Goal: Use online tool/utility: Utilize a website feature to perform a specific function

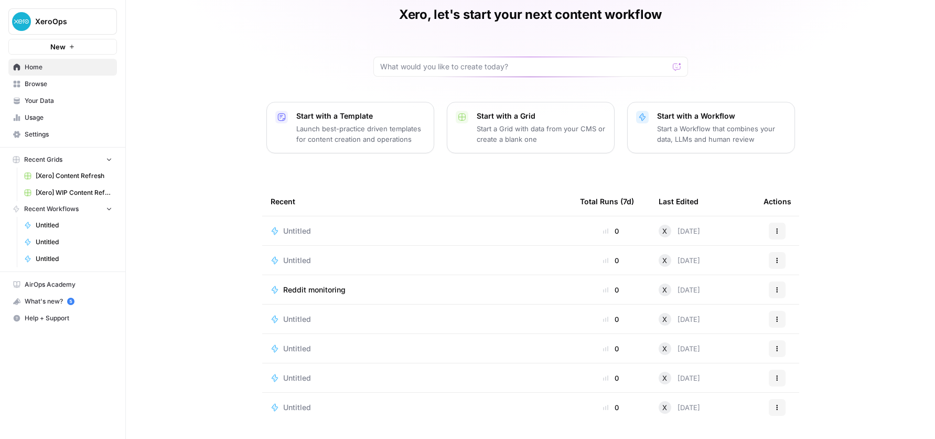
click at [48, 83] on span "Browse" at bounding box center [69, 83] width 88 height 9
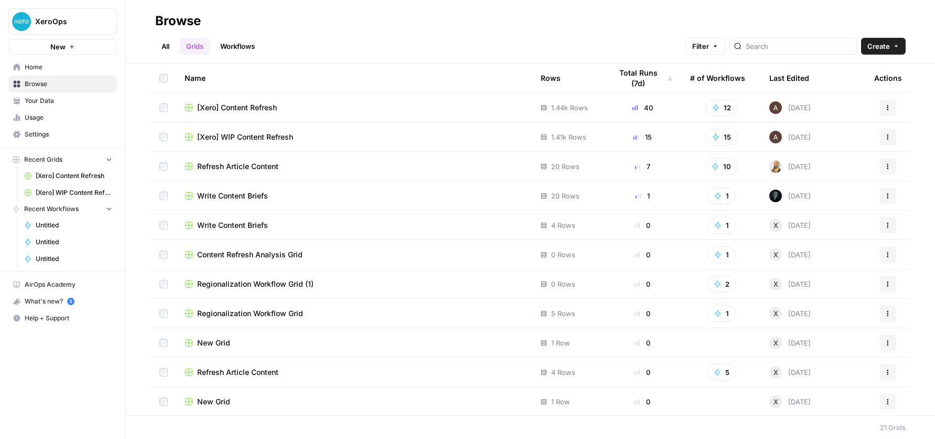
click at [65, 223] on span "Untitled" at bounding box center [74, 224] width 77 height 9
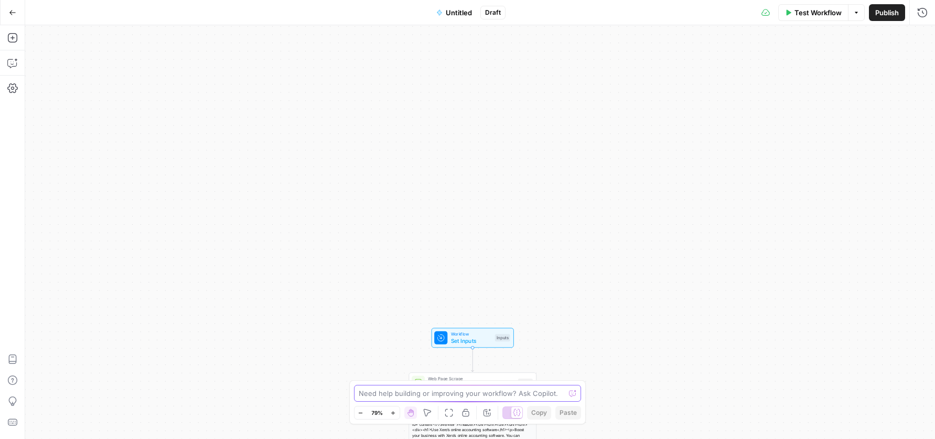
click at [438, 394] on textarea at bounding box center [462, 393] width 207 height 10
drag, startPoint x: 7, startPoint y: 43, endPoint x: 10, endPoint y: 38, distance: 5.7
click at [10, 38] on icon "button" at bounding box center [12, 38] width 10 height 10
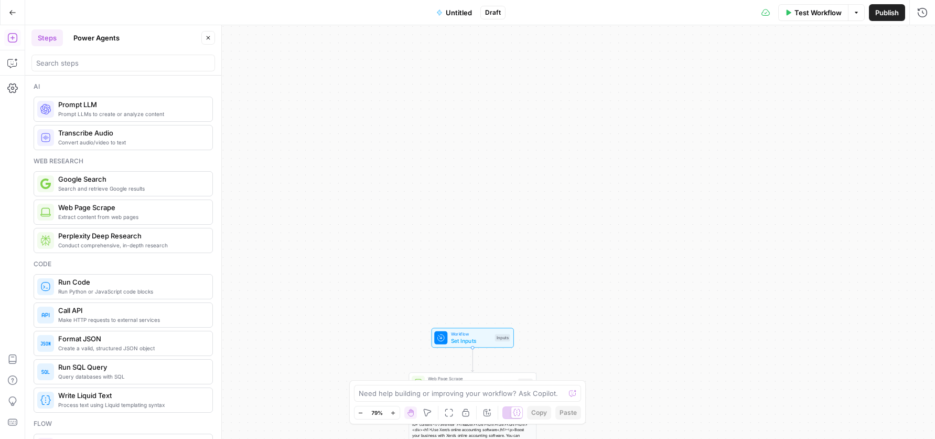
click at [92, 36] on button "Power Agents" at bounding box center [96, 37] width 59 height 17
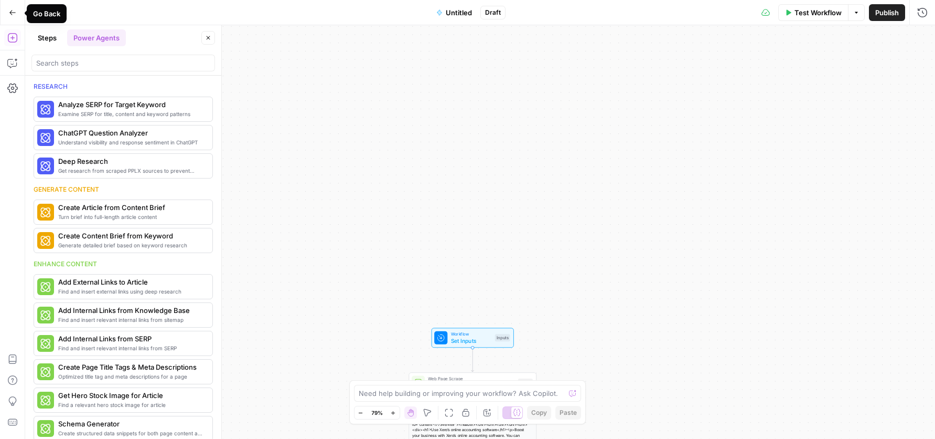
click at [12, 11] on icon "button" at bounding box center [12, 12] width 7 height 7
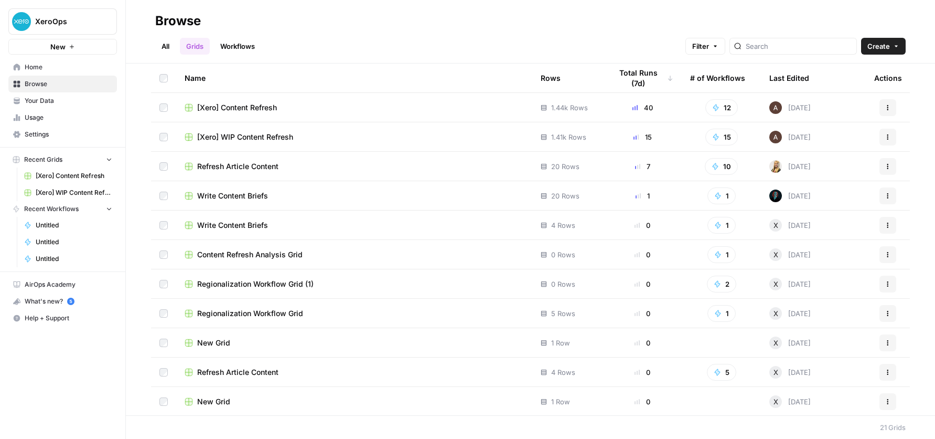
click at [60, 44] on span "New" at bounding box center [57, 46] width 15 height 10
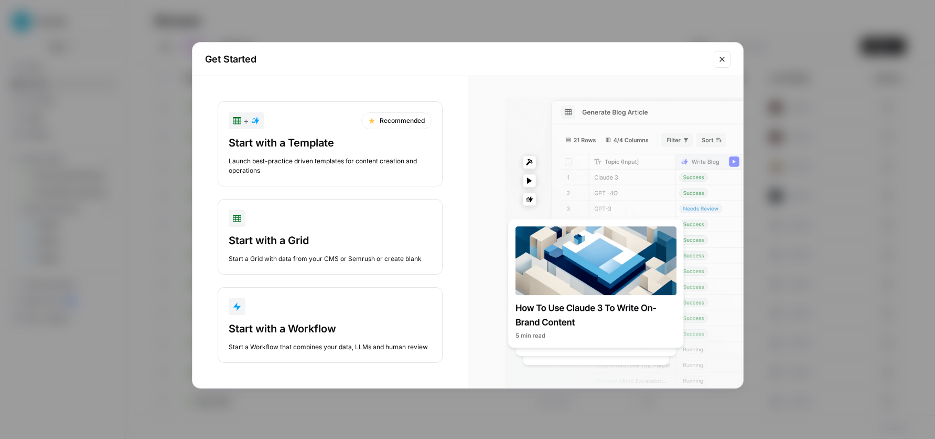
click at [725, 63] on icon "Close modal" at bounding box center [722, 59] width 8 height 8
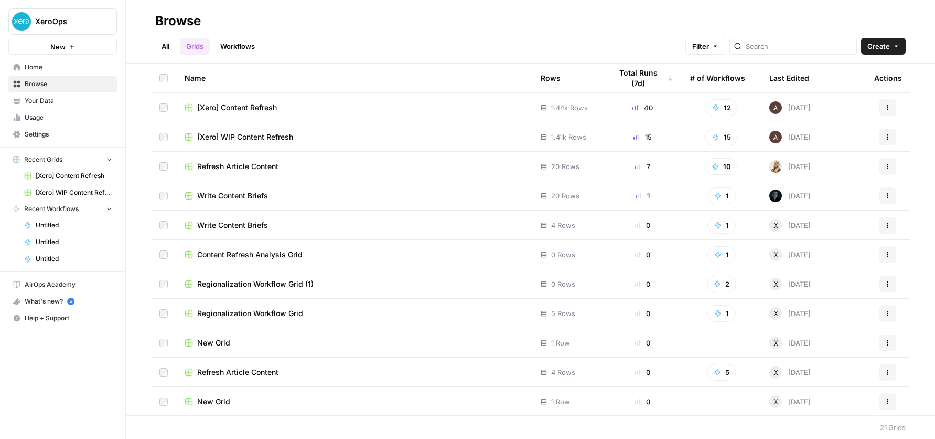
click at [67, 46] on button "New" at bounding box center [62, 47] width 109 height 16
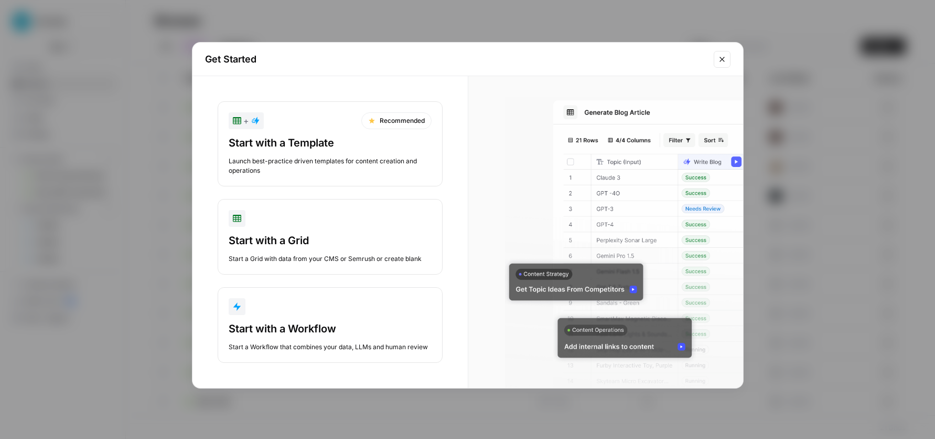
click at [326, 163] on div "Launch best-practice driven templates for content creation and operations" at bounding box center [330, 165] width 203 height 19
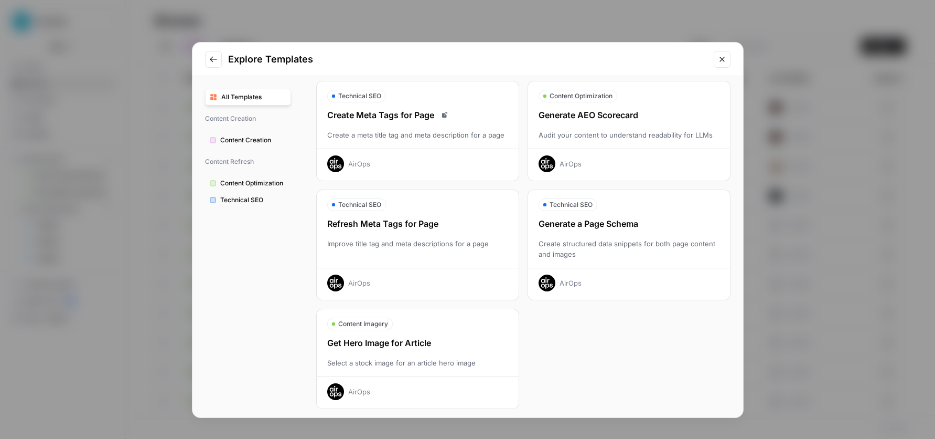
scroll to position [280, 0]
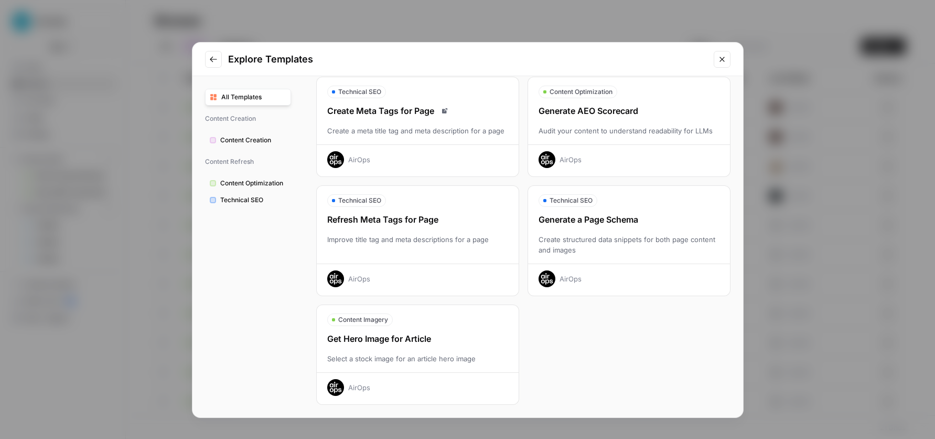
click at [257, 184] on span "Content Optimization" at bounding box center [253, 182] width 66 height 9
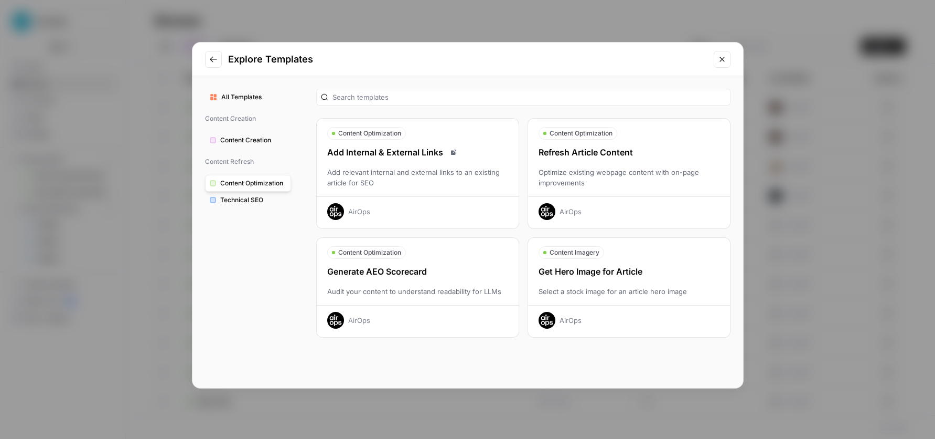
click at [251, 99] on span "All Templates" at bounding box center [253, 96] width 65 height 9
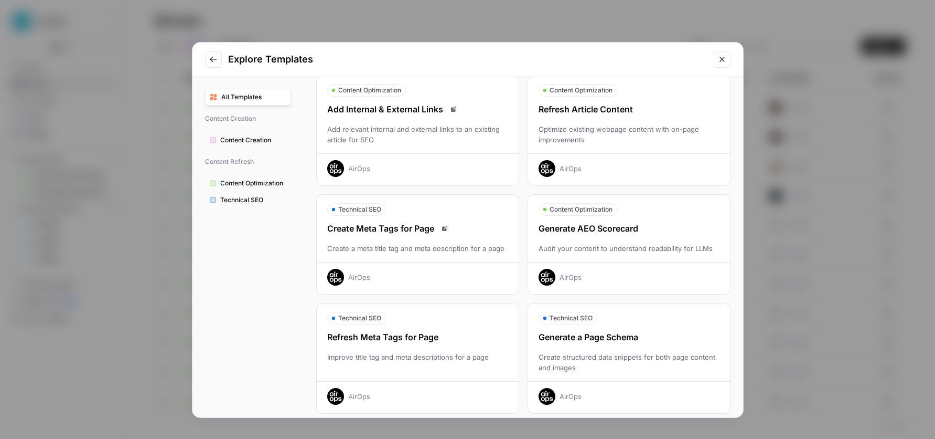
scroll to position [280, 0]
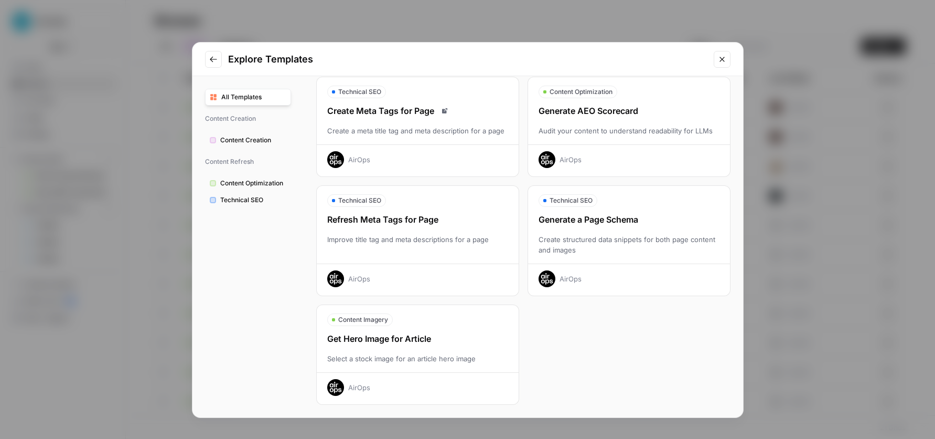
click at [723, 63] on icon "Close modal" at bounding box center [722, 59] width 8 height 8
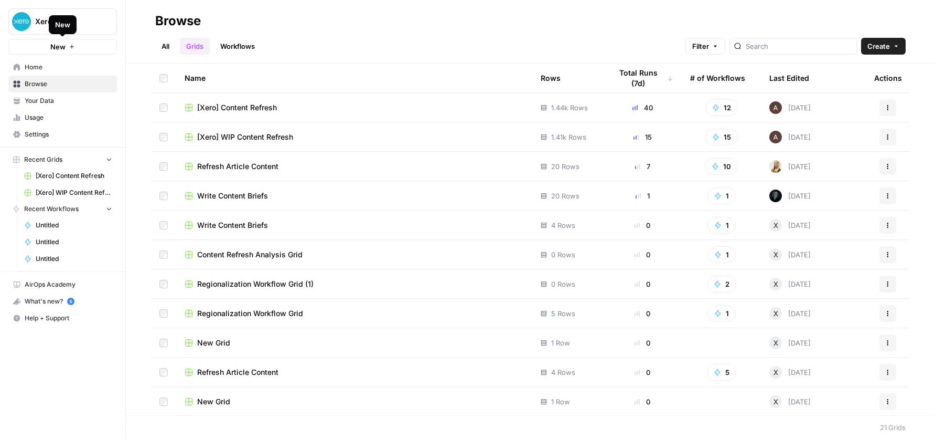
click at [69, 51] on button "New" at bounding box center [62, 47] width 109 height 16
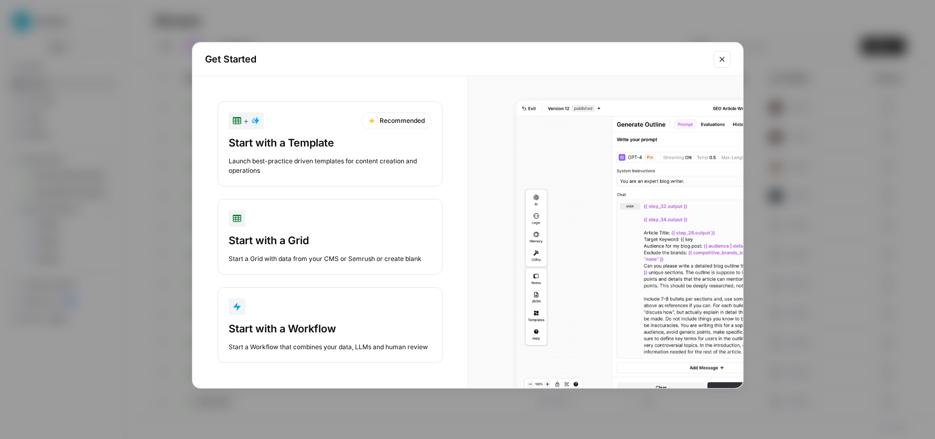
click at [297, 323] on div "Start with a Workflow" at bounding box center [330, 328] width 203 height 15
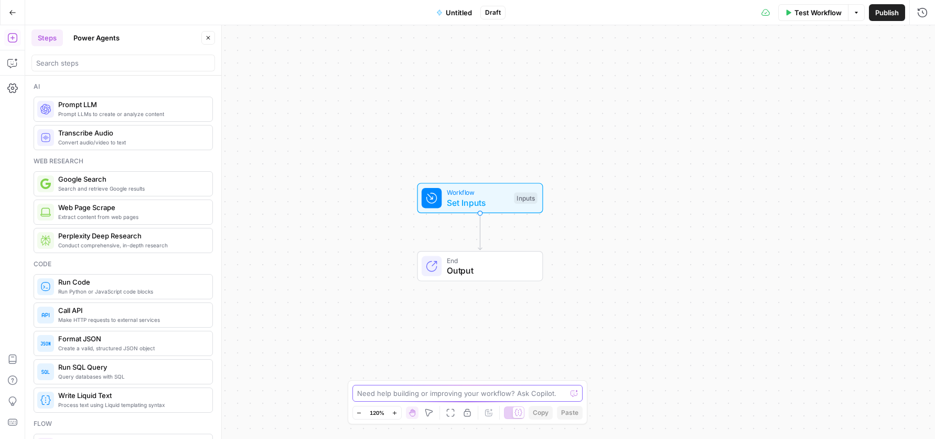
click at [370, 392] on textarea at bounding box center [462, 393] width 210 height 10
type textarea "please help me analyze reddit channels relevant to xero"
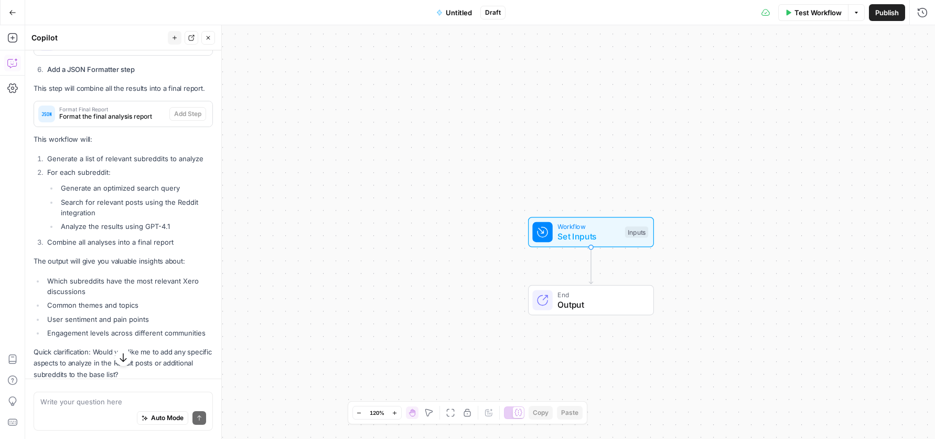
scroll to position [729, 0]
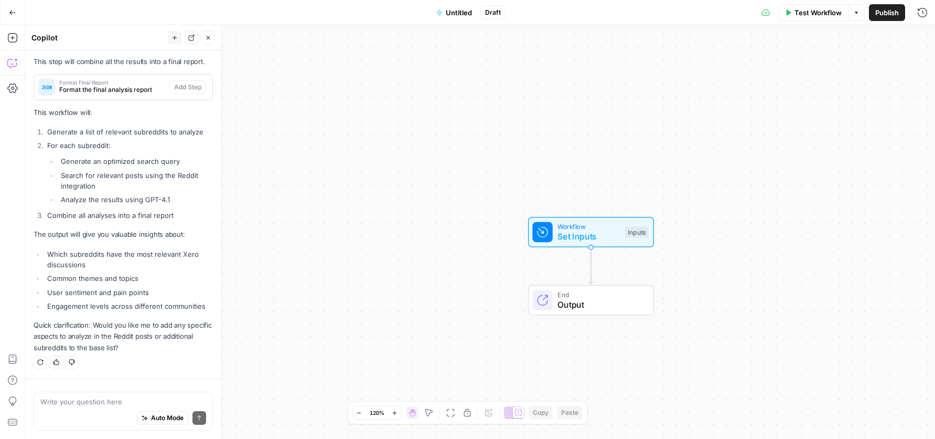
click at [74, 399] on textarea at bounding box center [123, 401] width 166 height 10
type textarea "and now add to google sheet"
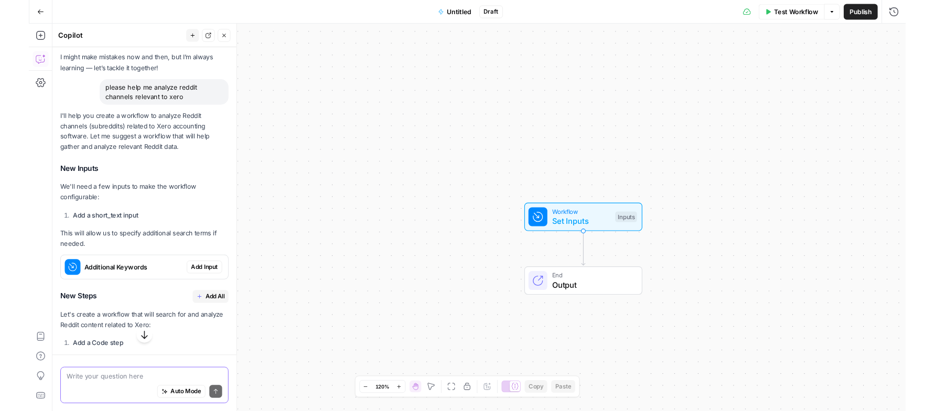
scroll to position [41, 0]
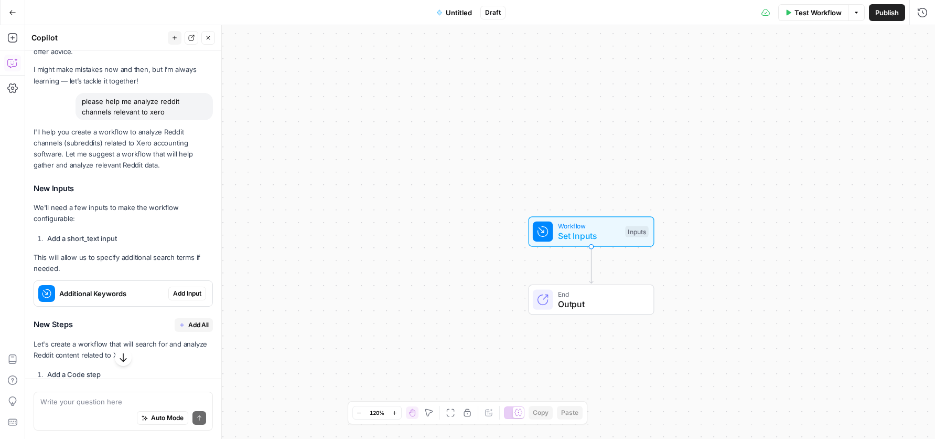
click at [283, 264] on div "Workflow Set Inputs Inputs End Output" at bounding box center [480, 231] width 910 height 413
click at [10, 13] on icon "button" at bounding box center [12, 12] width 6 height 5
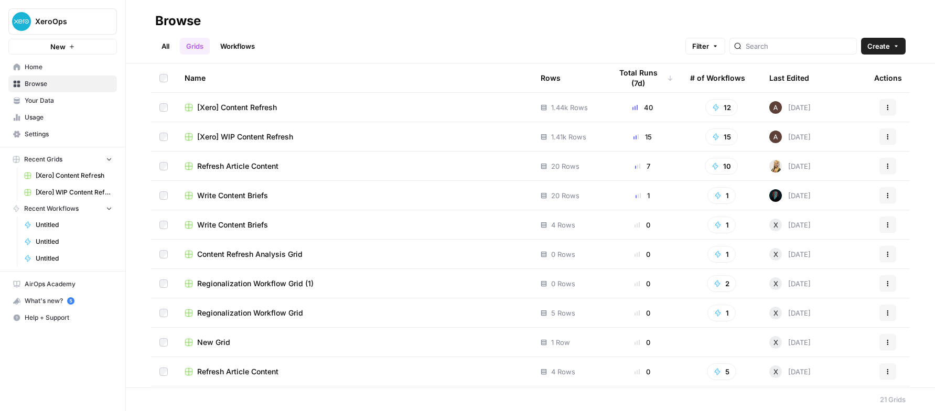
click at [40, 96] on span "Your Data" at bounding box center [69, 100] width 88 height 9
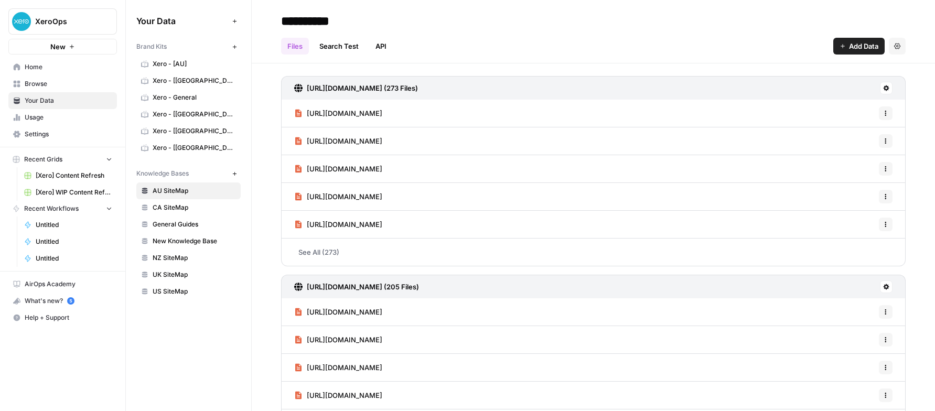
click at [41, 116] on span "Usage" at bounding box center [69, 117] width 88 height 9
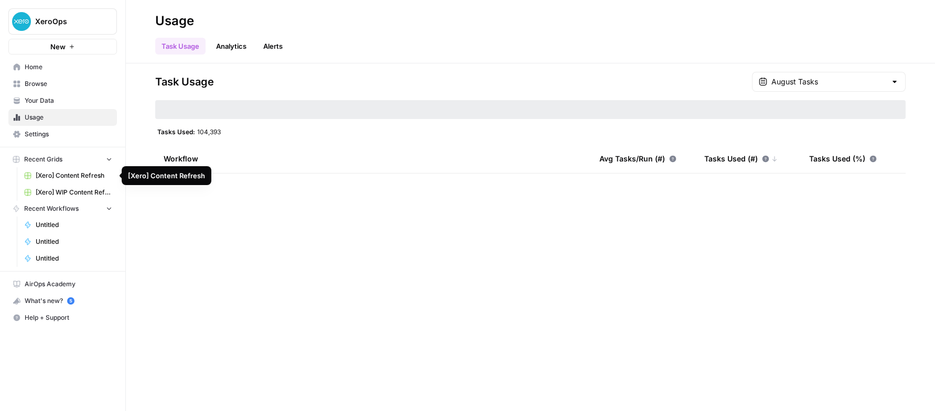
click at [66, 188] on span "[Xero] WIP Content Refresh" at bounding box center [74, 192] width 77 height 9
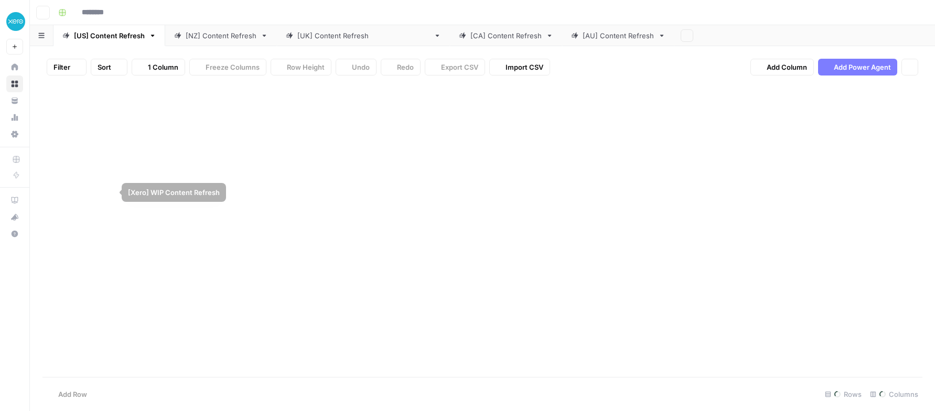
type input "**********"
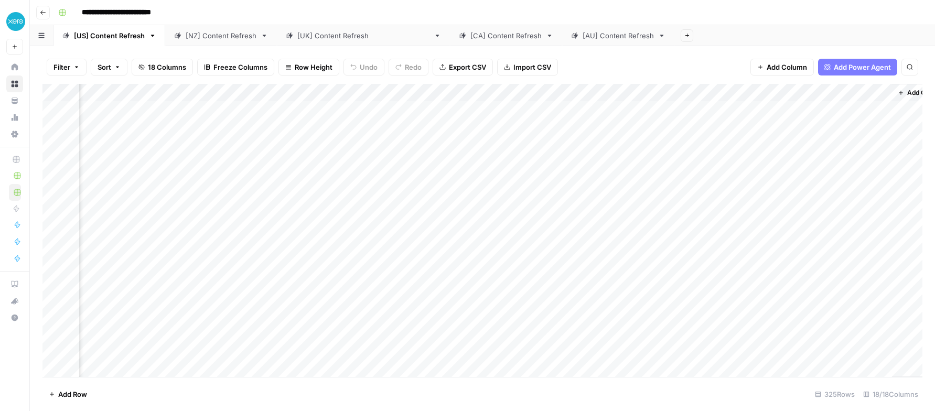
scroll to position [0, 881]
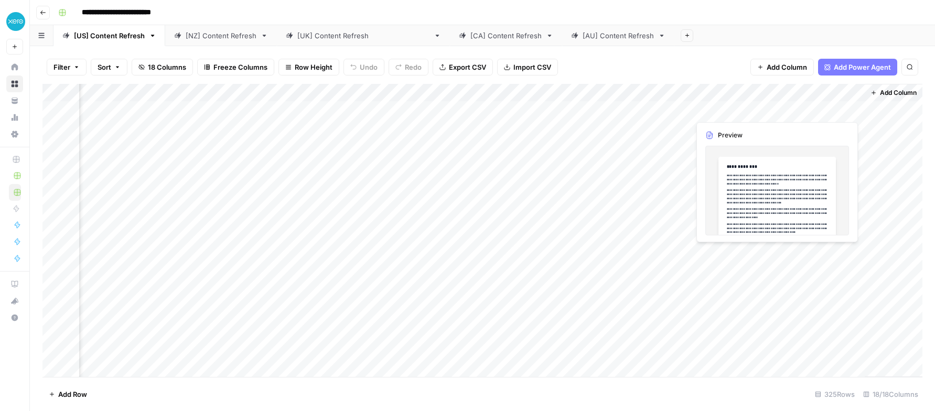
click at [797, 114] on div "Add Column" at bounding box center [482, 230] width 880 height 293
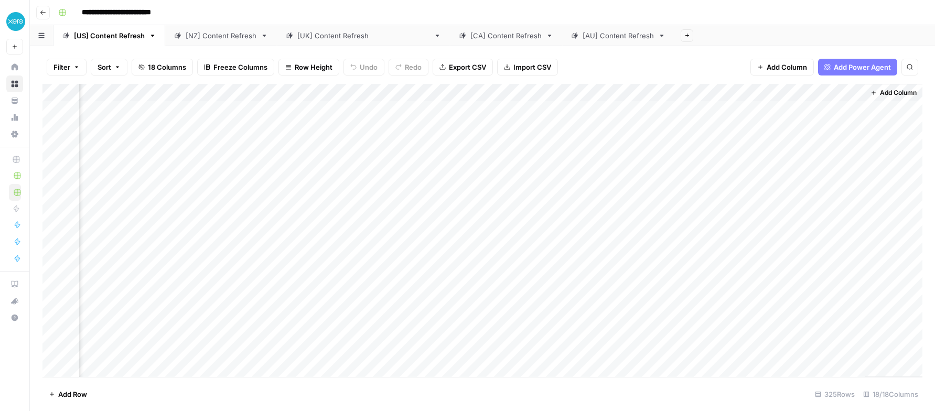
click at [853, 109] on div "Add Column" at bounding box center [482, 230] width 880 height 293
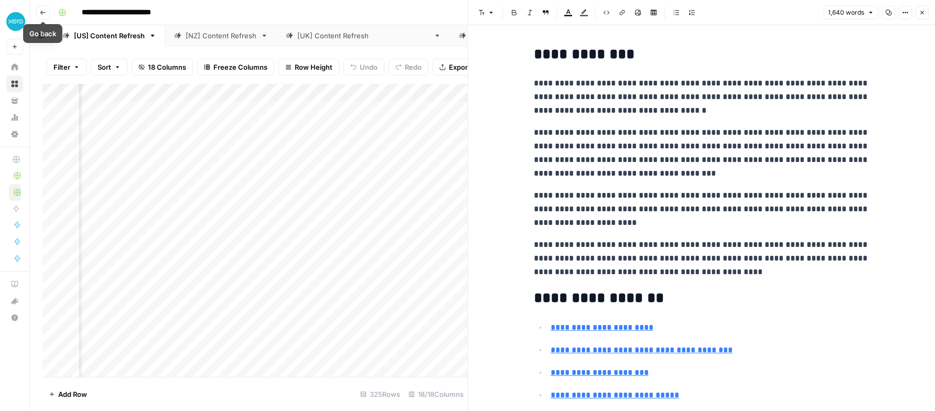
click at [44, 14] on icon "button" at bounding box center [43, 12] width 6 height 6
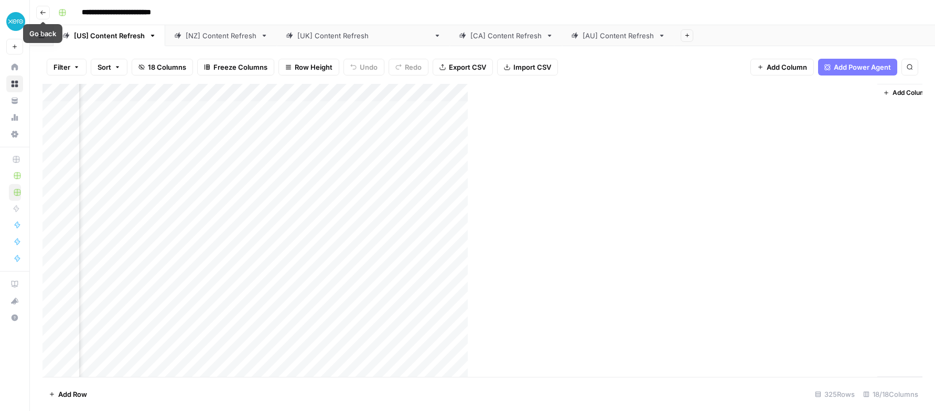
scroll to position [0, 869]
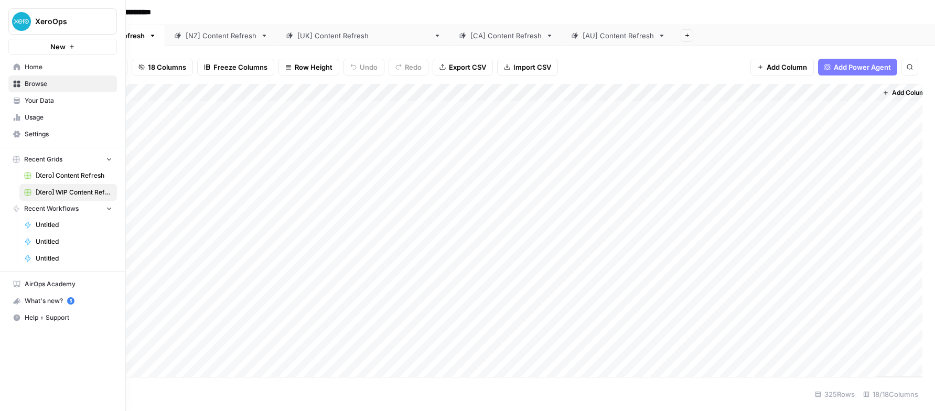
click at [64, 173] on span "[Xero] Content Refresh" at bounding box center [74, 175] width 77 height 9
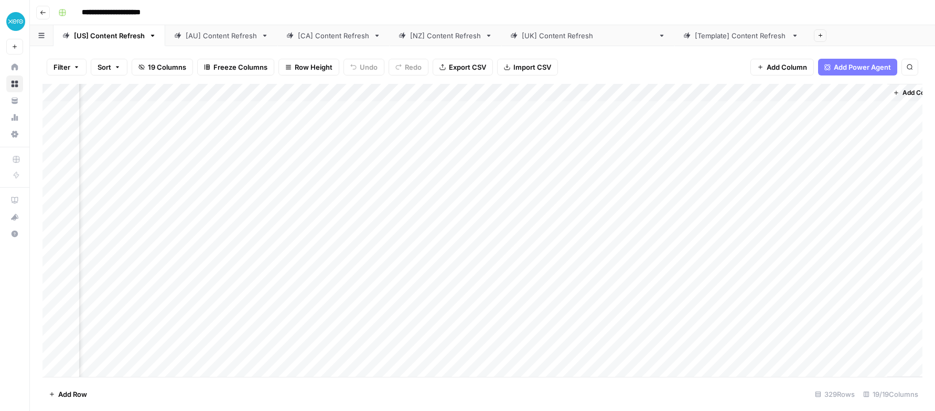
scroll to position [0, 1029]
click at [579, 110] on div "Add Column" at bounding box center [482, 230] width 880 height 293
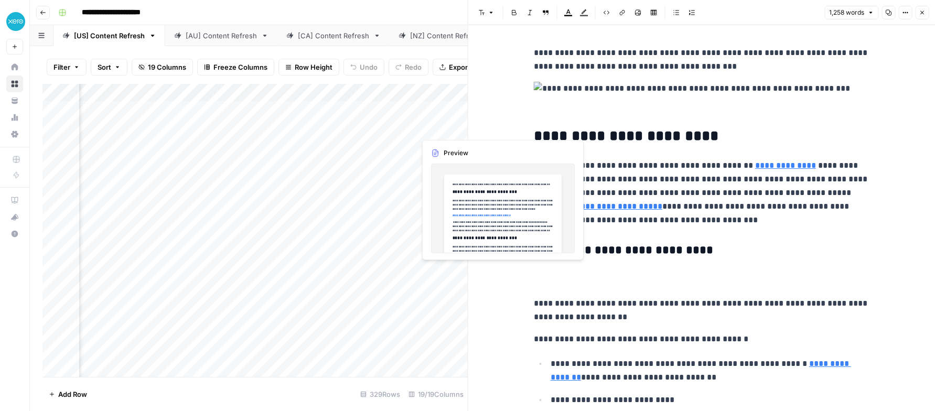
click at [450, 129] on div "Add Column" at bounding box center [254, 230] width 425 height 293
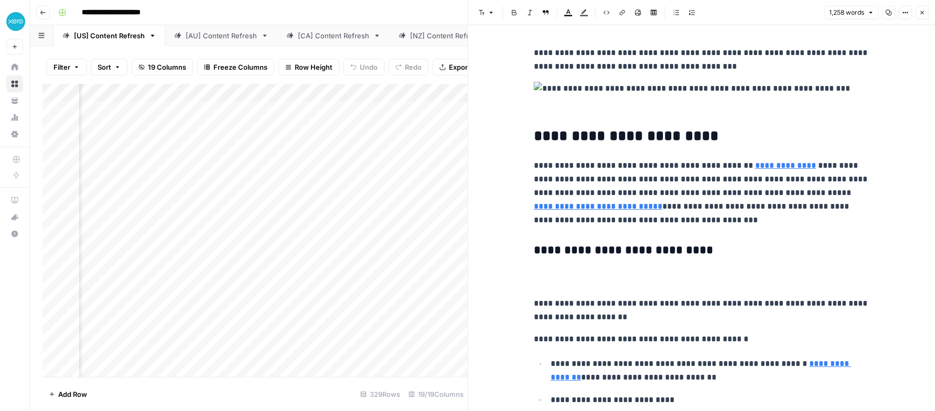
click at [923, 12] on icon "button" at bounding box center [922, 12] width 6 height 6
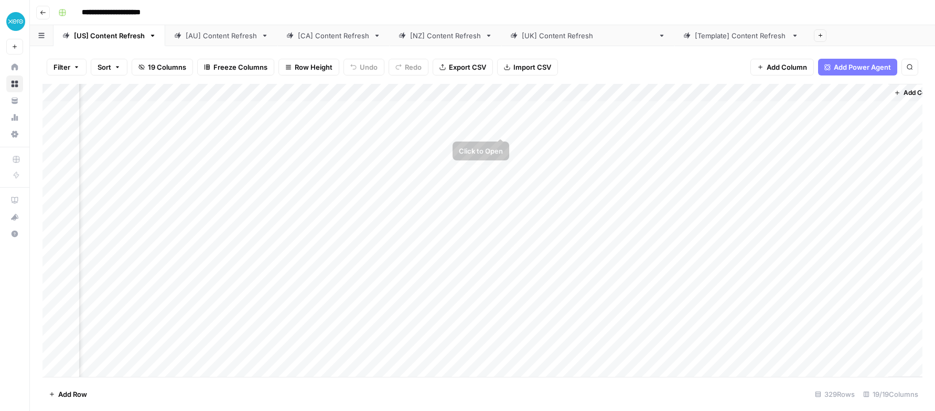
click at [500, 129] on div "Add Column" at bounding box center [482, 230] width 880 height 293
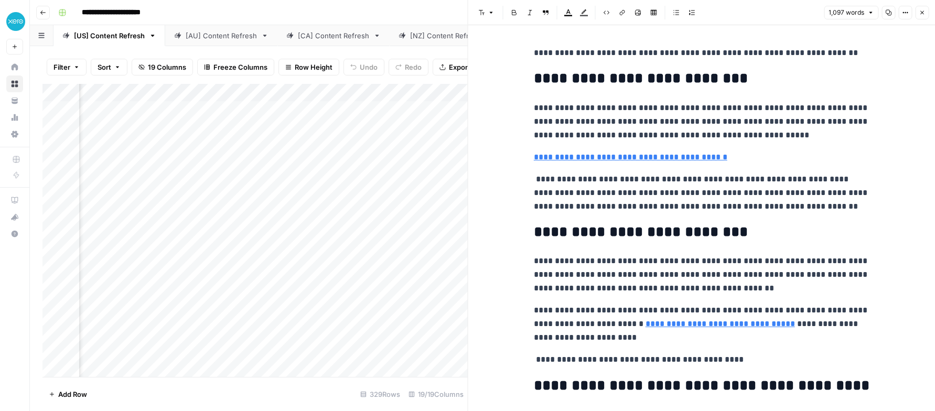
scroll to position [0, 795]
click at [314, 128] on div "Add Column" at bounding box center [254, 230] width 425 height 293
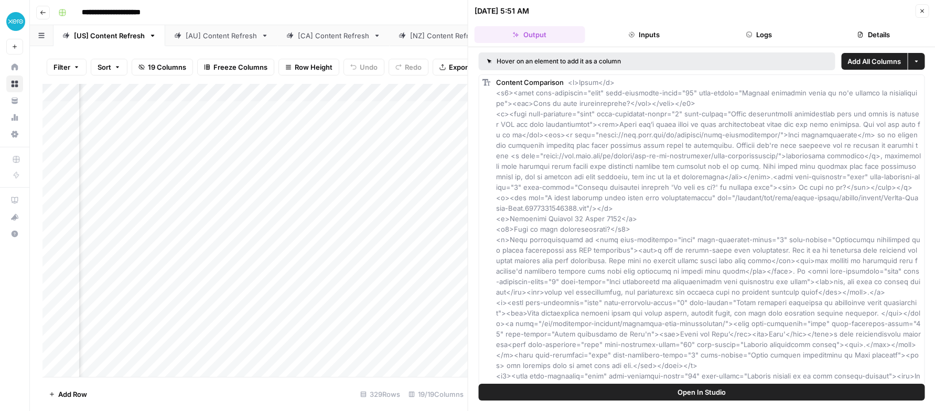
scroll to position [0, 1109]
click at [421, 126] on div "Add Column" at bounding box center [254, 230] width 425 height 293
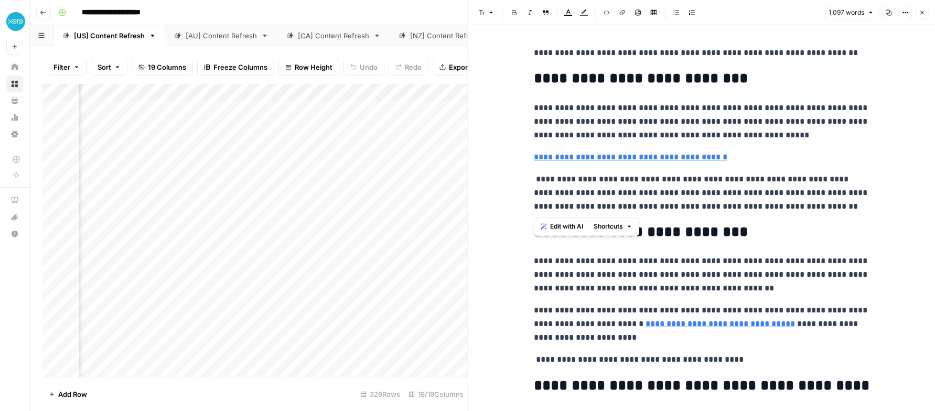
drag, startPoint x: 839, startPoint y: 207, endPoint x: 515, endPoint y: 174, distance: 325.4
click at [672, 193] on p "**********" at bounding box center [702, 193] width 336 height 41
drag, startPoint x: 542, startPoint y: 195, endPoint x: 774, endPoint y: 186, distance: 232.6
click at [774, 187] on p "**********" at bounding box center [702, 193] width 336 height 41
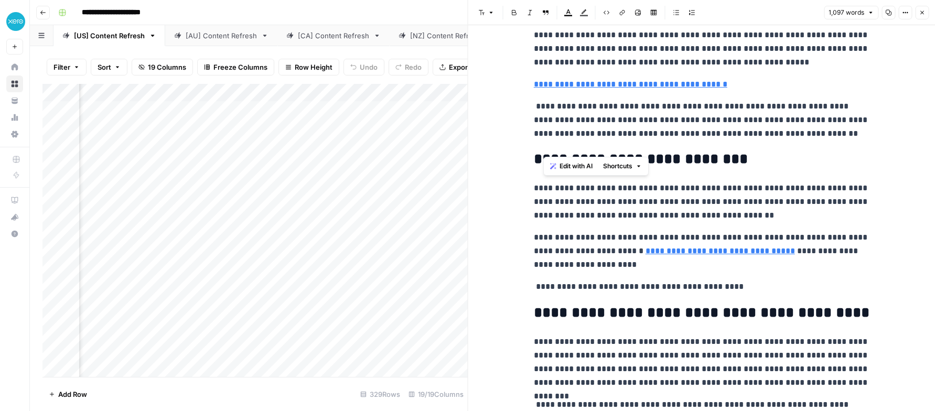
scroll to position [93, 0]
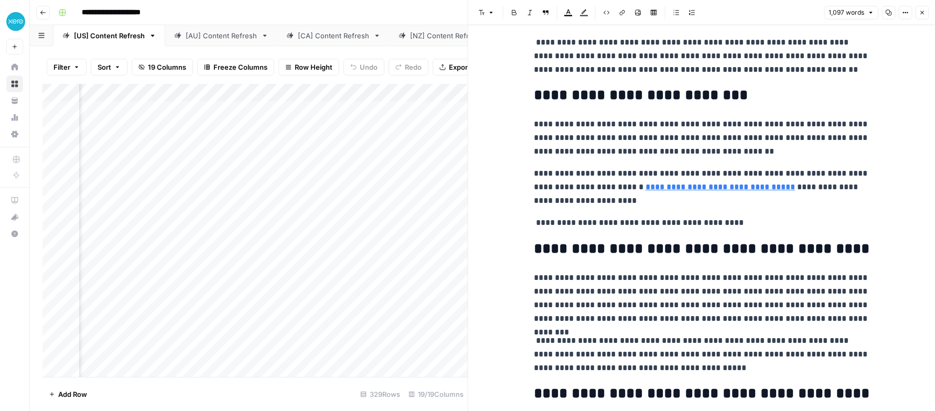
scroll to position [140, 0]
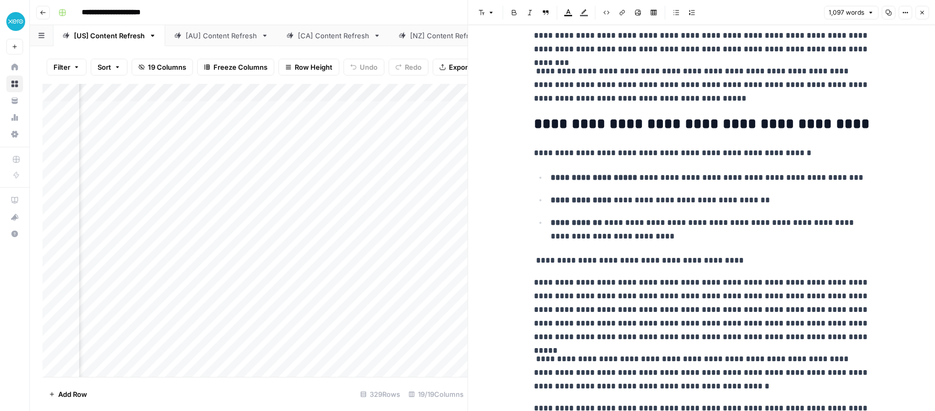
scroll to position [412, 0]
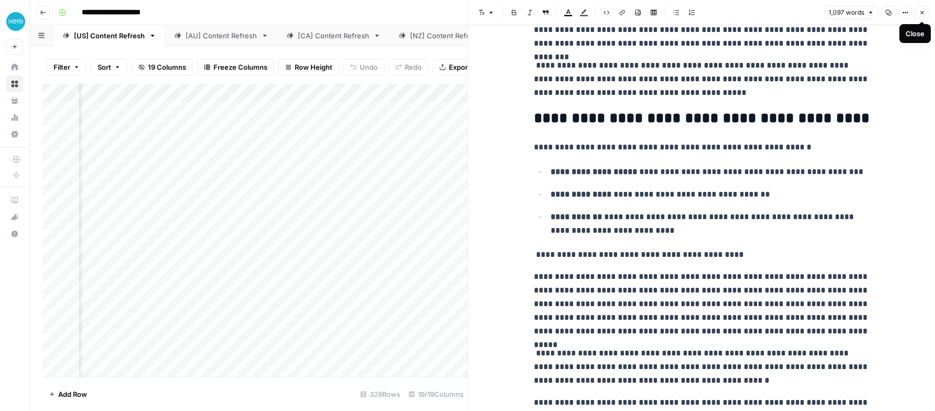
click at [921, 14] on icon "button" at bounding box center [922, 12] width 6 height 6
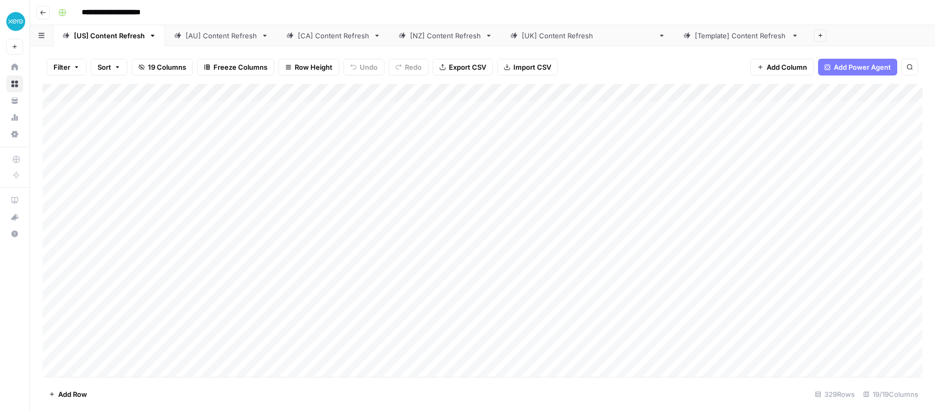
click at [785, 24] on header "**********" at bounding box center [482, 12] width 905 height 25
click at [49, 12] on button "Go back" at bounding box center [43, 13] width 14 height 14
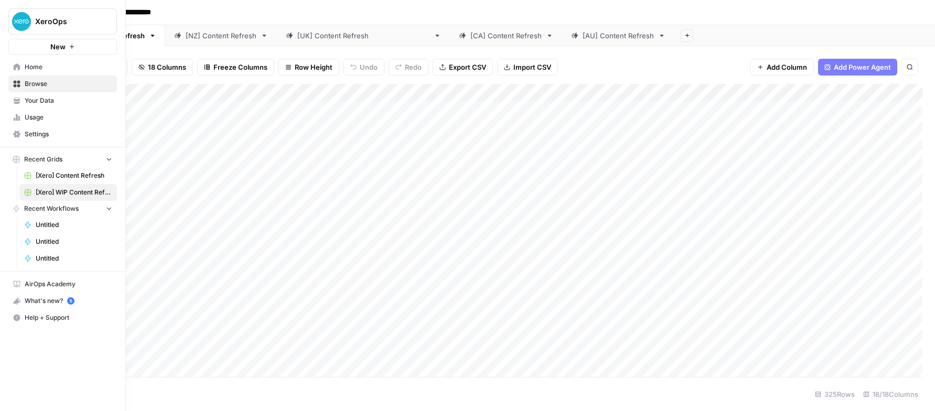
click at [36, 68] on span "Home" at bounding box center [69, 66] width 88 height 9
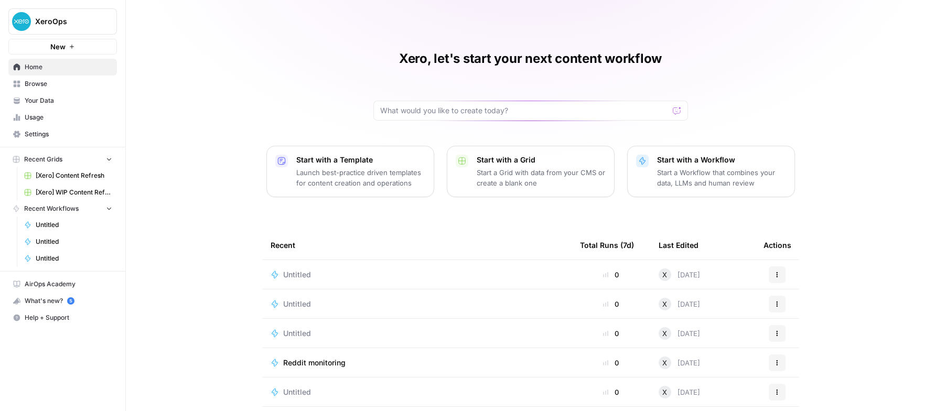
click at [673, 176] on p "Start a Workflow that combines your data, LLMs and human review" at bounding box center [721, 177] width 129 height 21
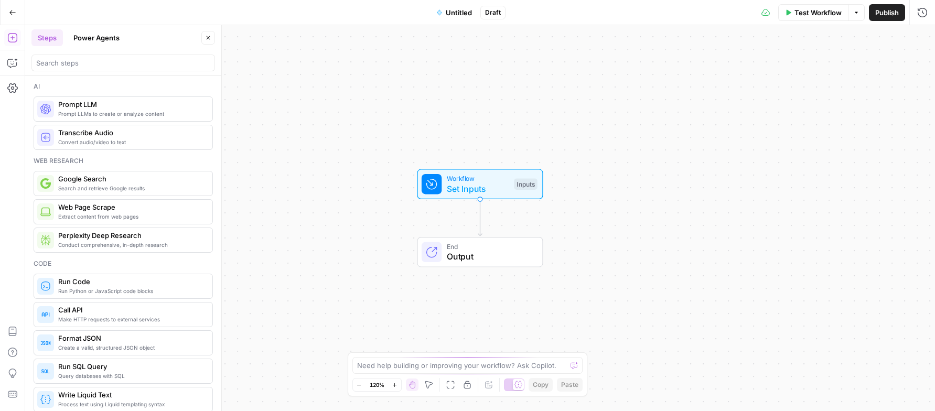
scroll to position [4, 0]
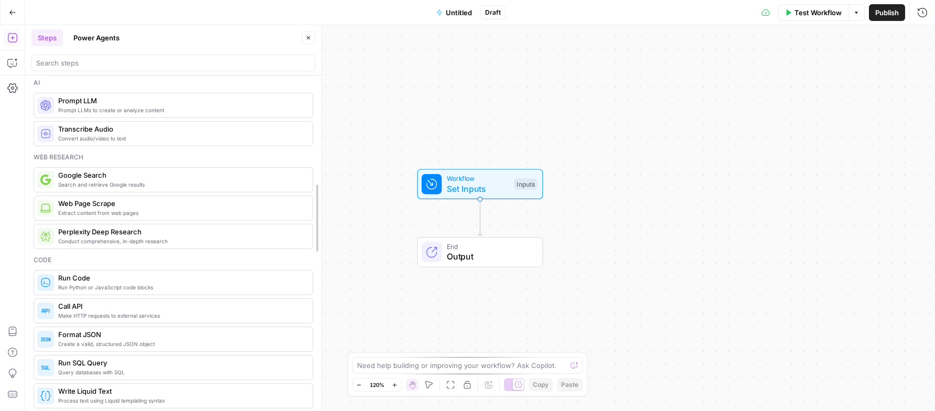
drag, startPoint x: 220, startPoint y: 52, endPoint x: 322, endPoint y: 56, distance: 101.9
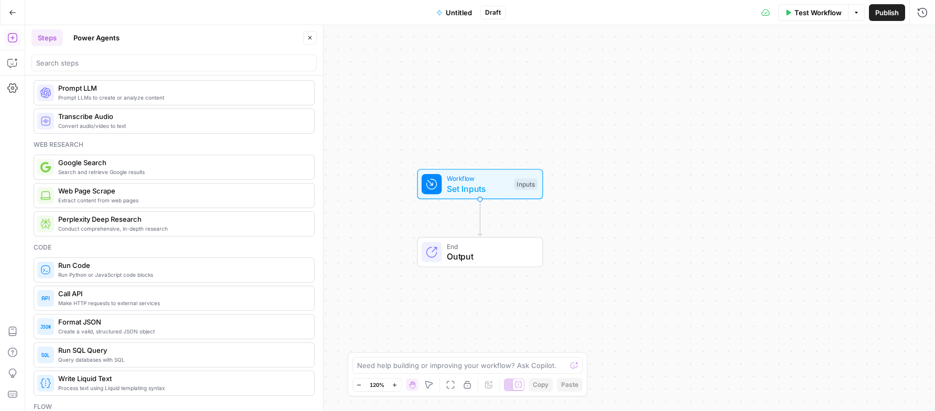
scroll to position [0, 0]
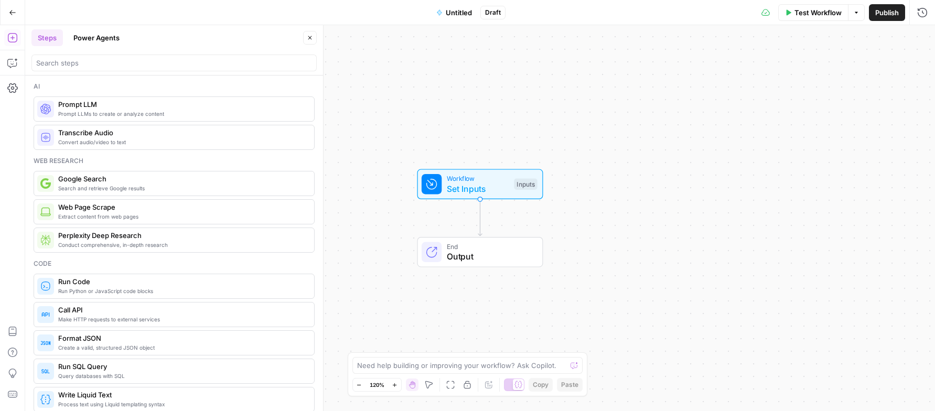
click at [90, 42] on button "Power Agents" at bounding box center [96, 37] width 59 height 17
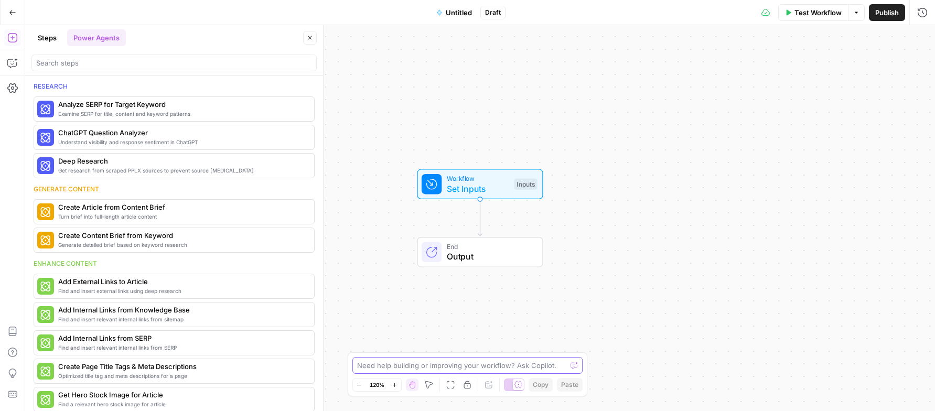
click at [418, 366] on textarea at bounding box center [462, 365] width 210 height 10
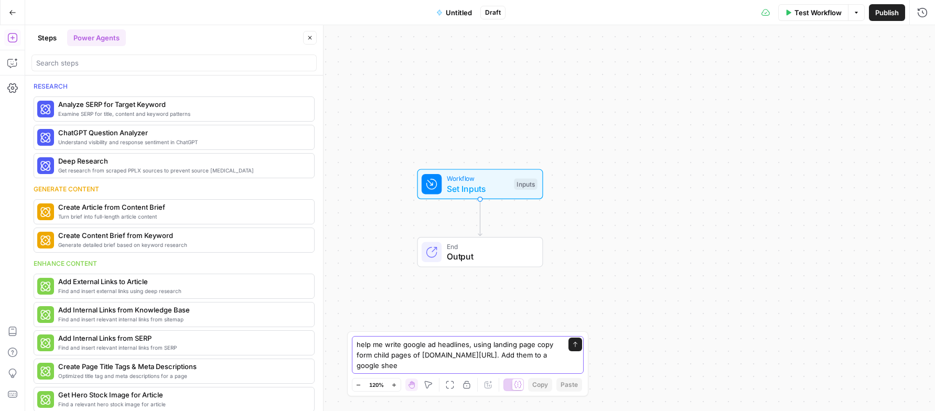
type textarea "help me write google ad headlines, using landing page copy form child pages of …"
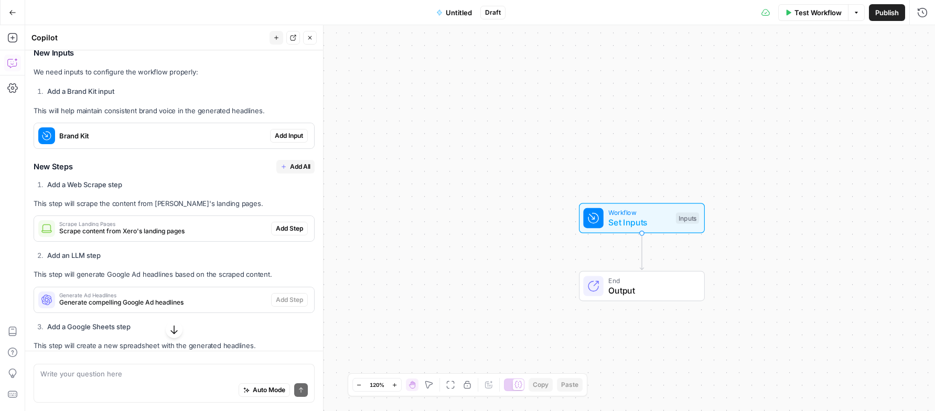
scroll to position [139, 0]
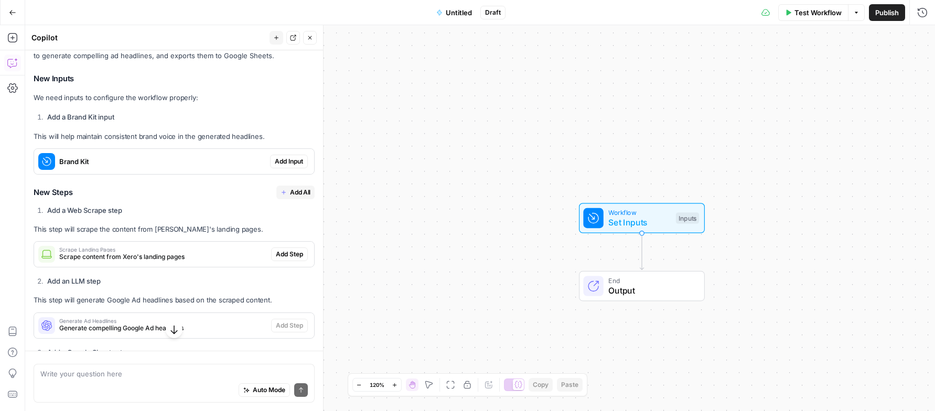
click at [291, 197] on span "Add All" at bounding box center [300, 192] width 20 height 9
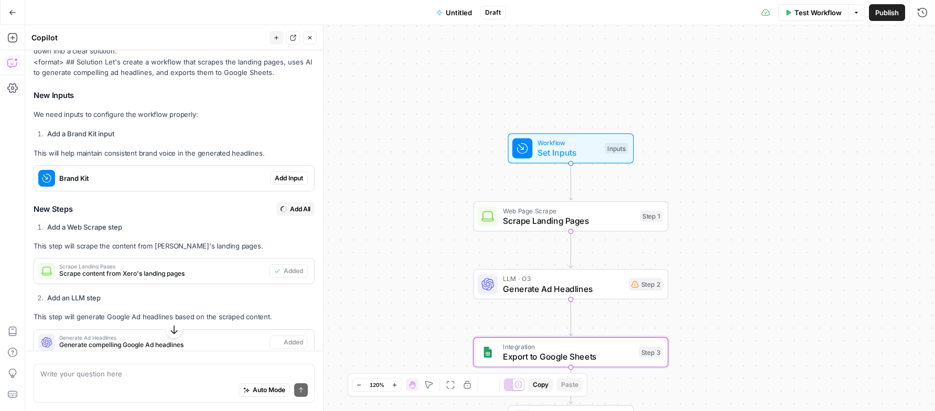
type textarea "Export to Google Sheets"
